Goal: Information Seeking & Learning: Learn about a topic

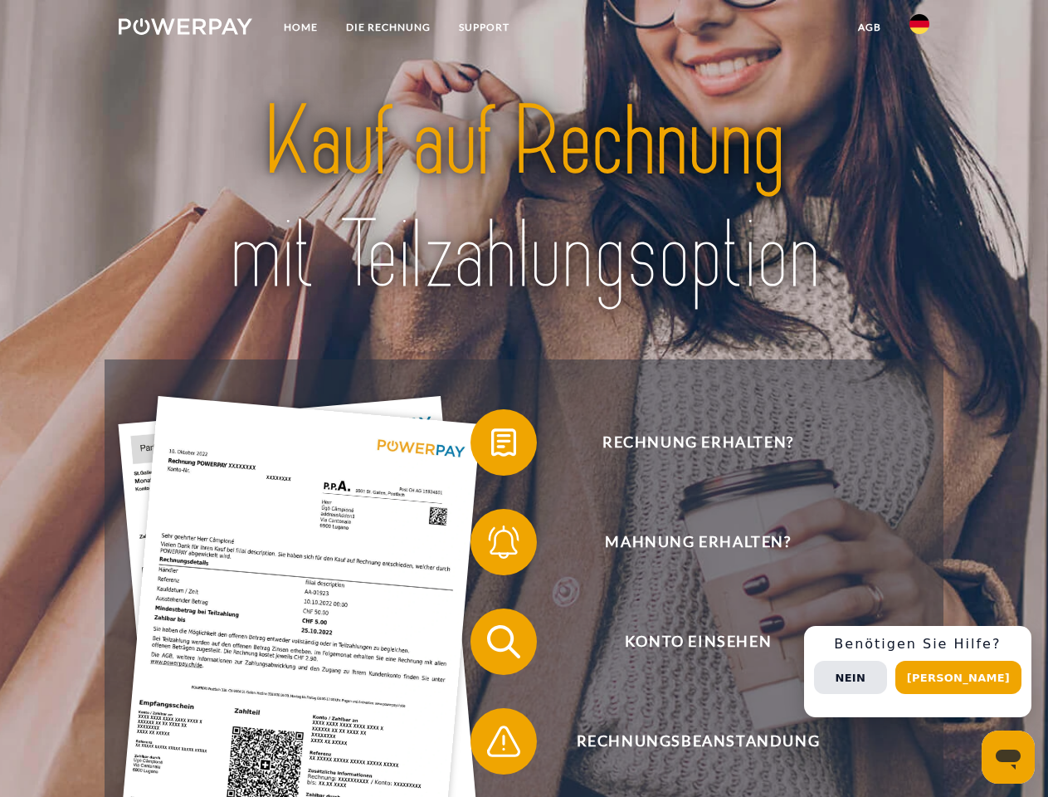
click at [185, 29] on img at bounding box center [186, 26] width 134 height 17
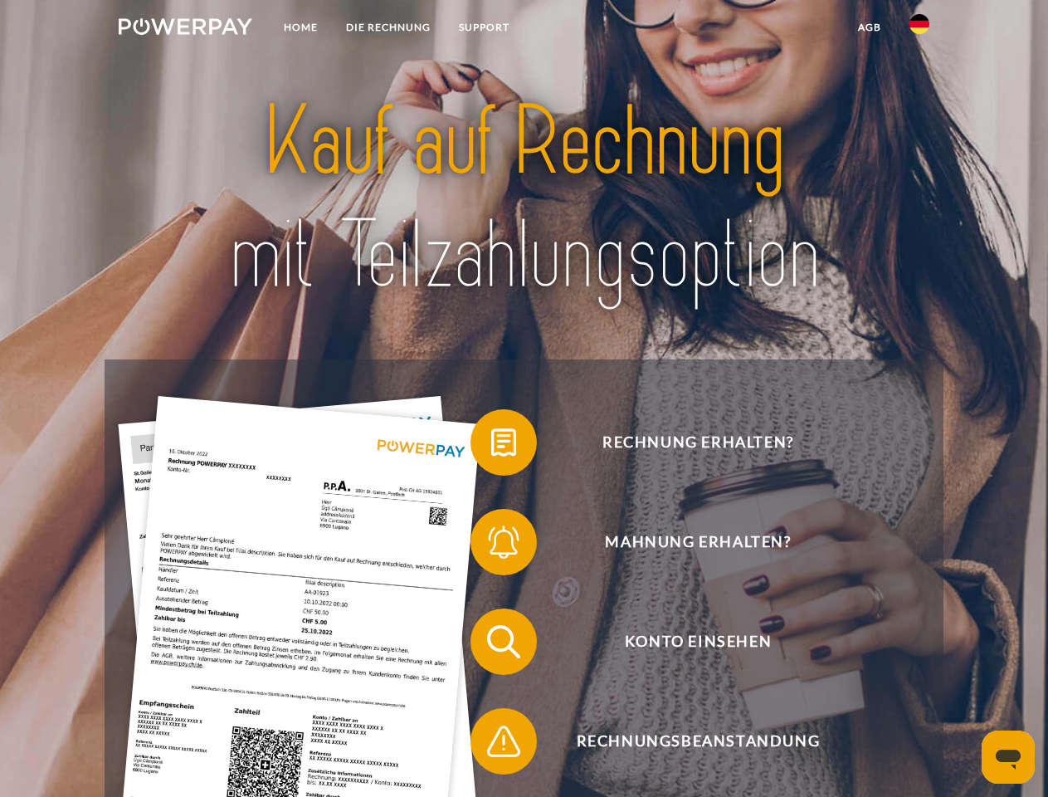
click at [920, 29] on img at bounding box center [920, 24] width 20 height 20
click at [869, 27] on link "agb" at bounding box center [869, 27] width 51 height 30
click at [491, 446] on span at bounding box center [478, 442] width 83 height 83
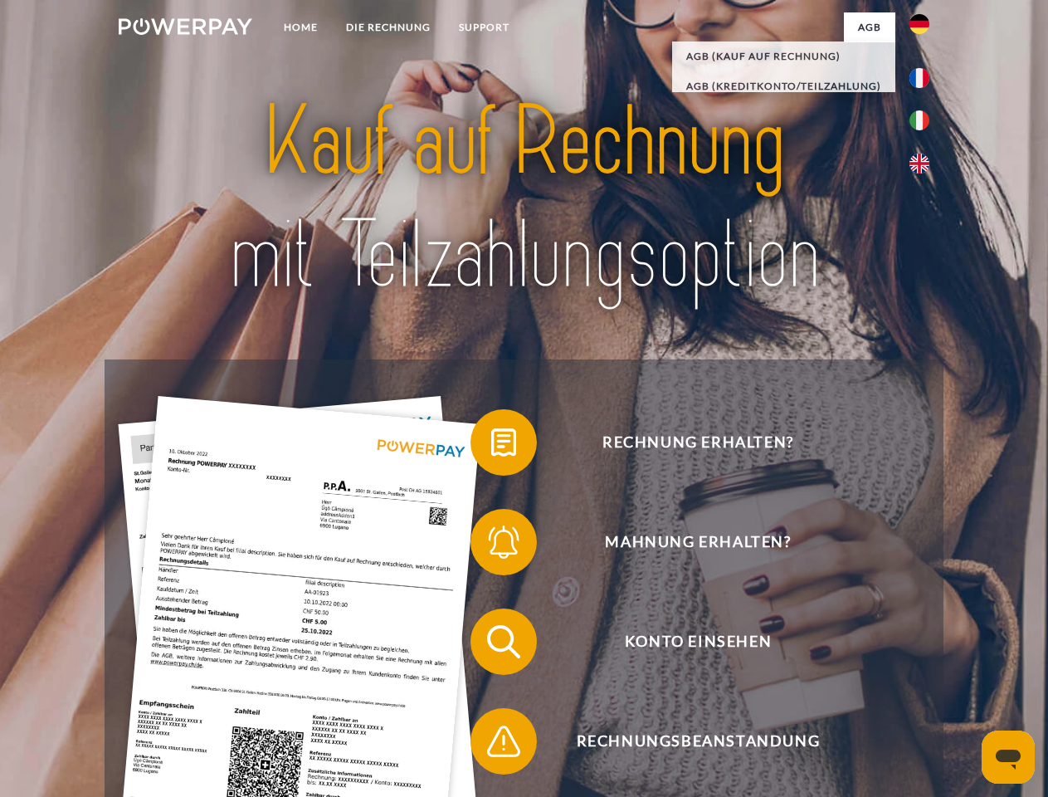
click at [491, 545] on span at bounding box center [478, 541] width 83 height 83
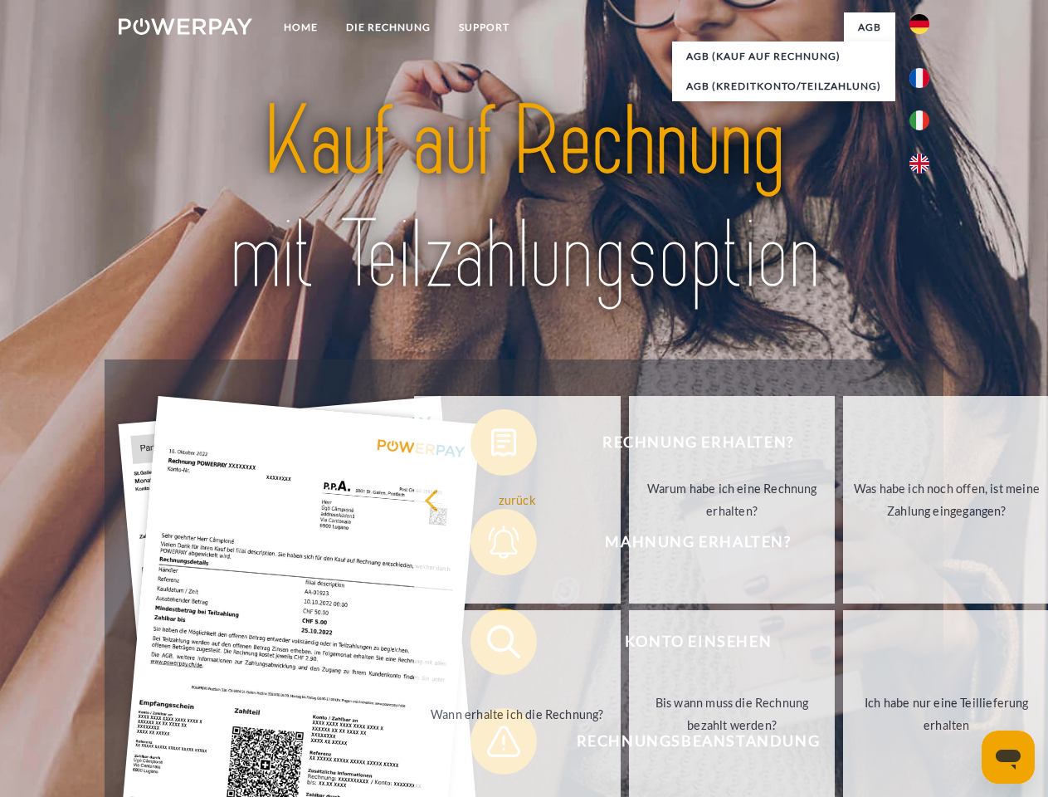
click at [629, 645] on link "Bis wann muss die Rechnung bezahlt werden?" at bounding box center [732, 713] width 207 height 207
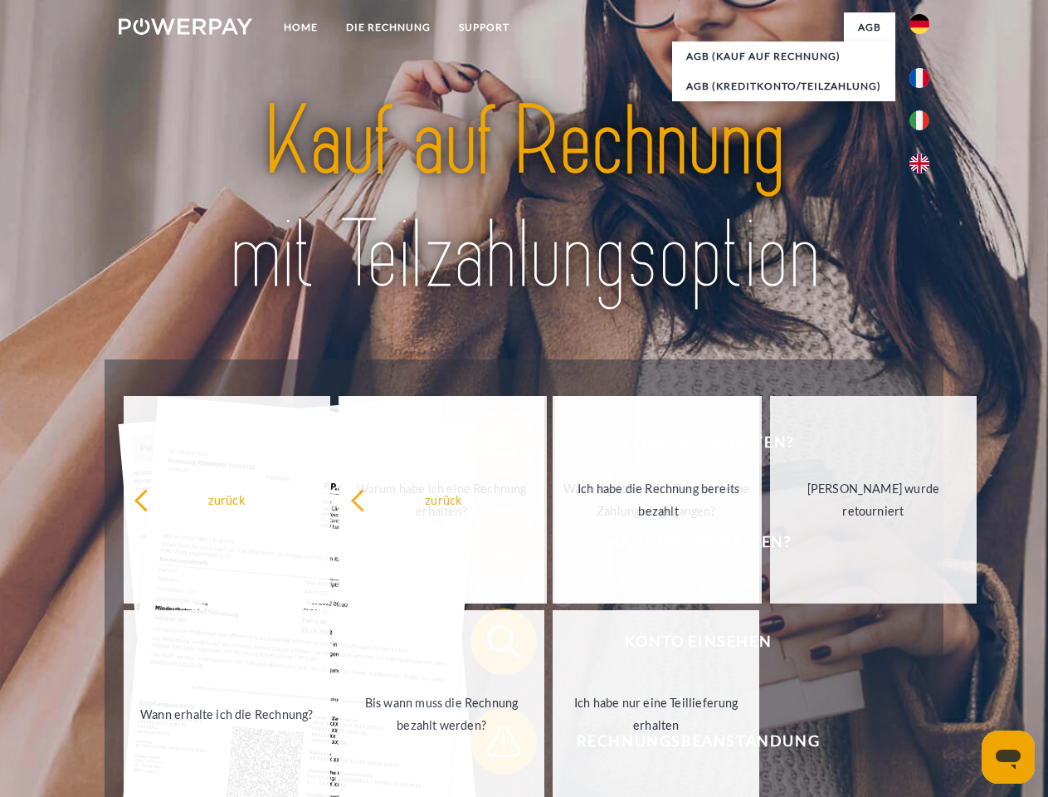
click at [491, 744] on div "Rechnung erhalten? Mahnung erhalten? Konto einsehen" at bounding box center [524, 691] width 838 height 664
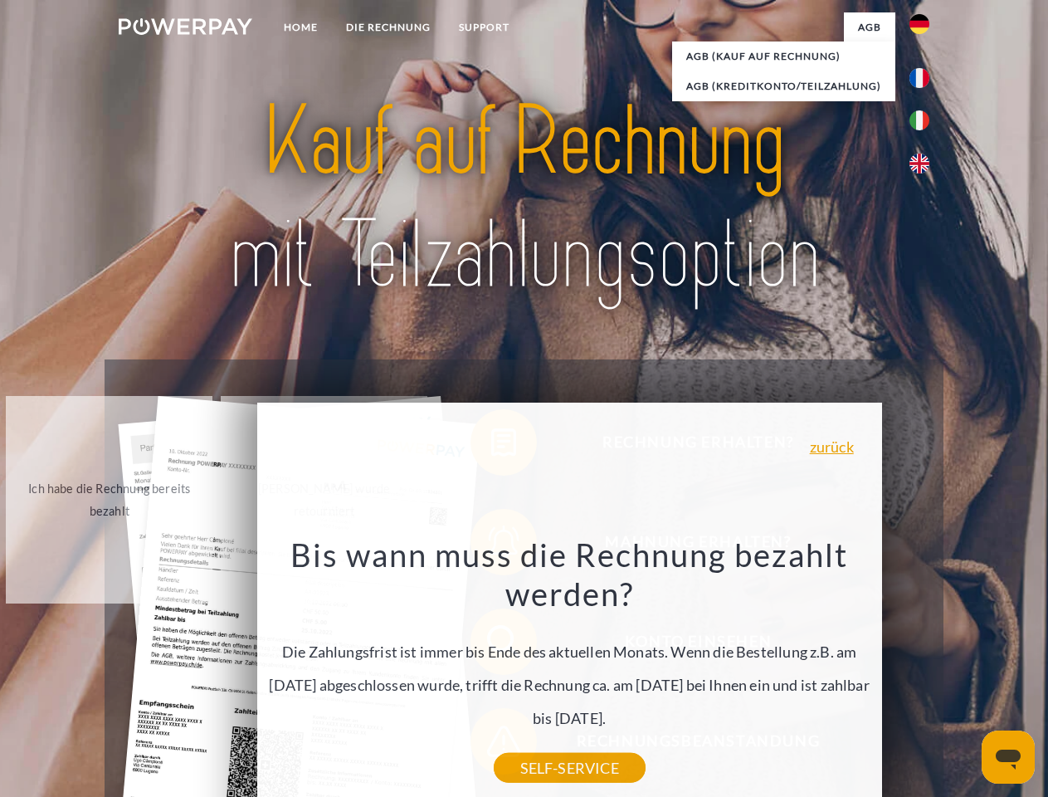
click at [924, 671] on div "Rechnung erhalten? Mahnung erhalten? Konto einsehen" at bounding box center [524, 691] width 838 height 664
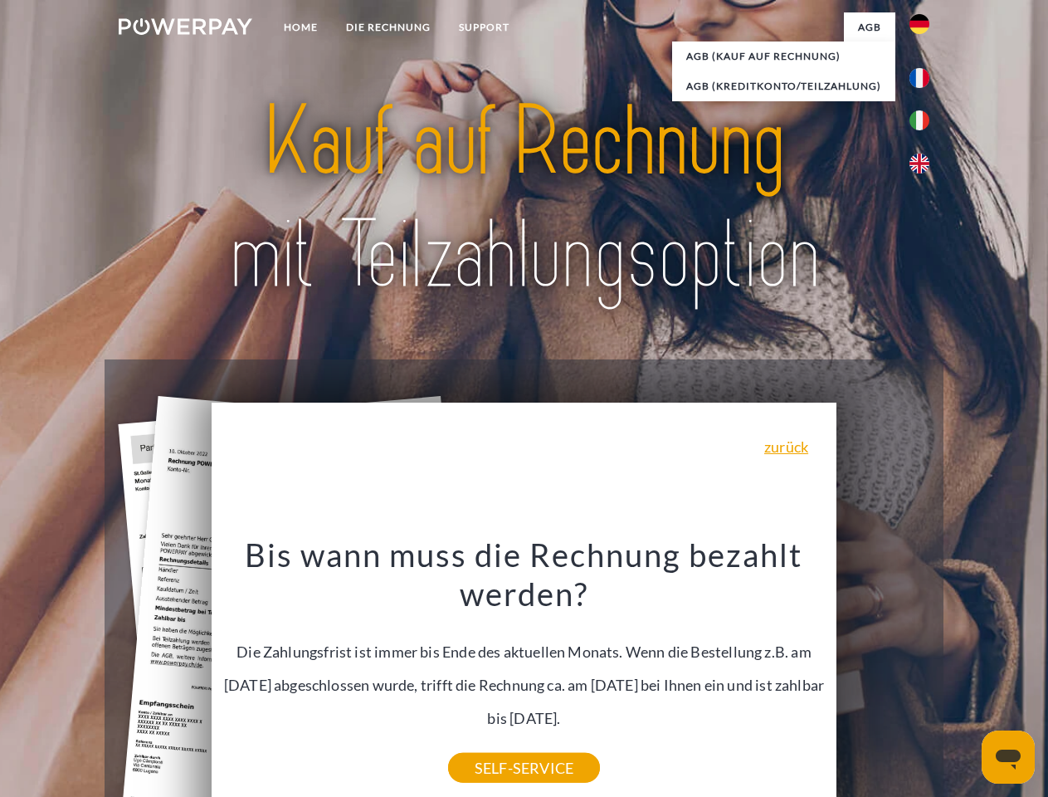
click at [883, 675] on span "Konto einsehen" at bounding box center [698, 641] width 407 height 66
click at [964, 677] on header "Home DIE RECHNUNG SUPPORT" at bounding box center [524, 573] width 1048 height 1146
